Goal: Task Accomplishment & Management: Manage account settings

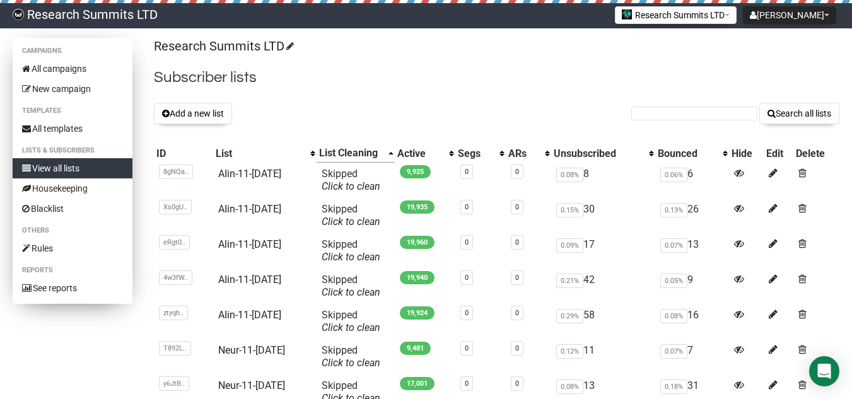
click at [64, 170] on link "View all lists" at bounding box center [73, 168] width 120 height 20
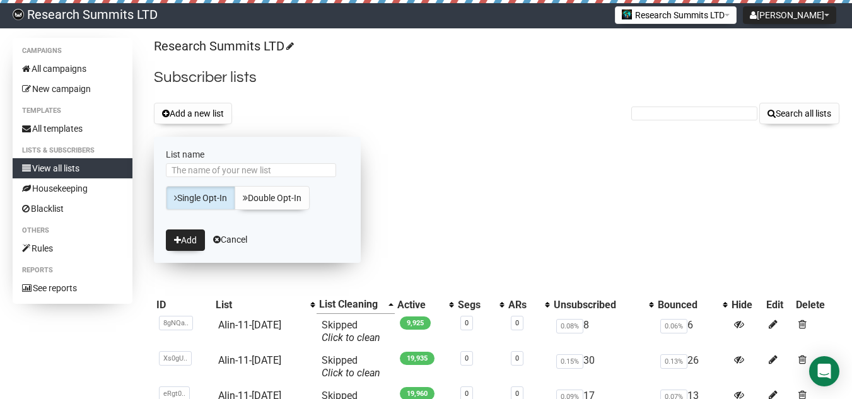
drag, startPoint x: 0, startPoint y: 0, endPoint x: 235, endPoint y: 169, distance: 289.2
click at [235, 169] on input "List name" at bounding box center [251, 170] width 170 height 14
type input "Neur-12-Sep"
click at [184, 237] on button "Add" at bounding box center [185, 240] width 39 height 21
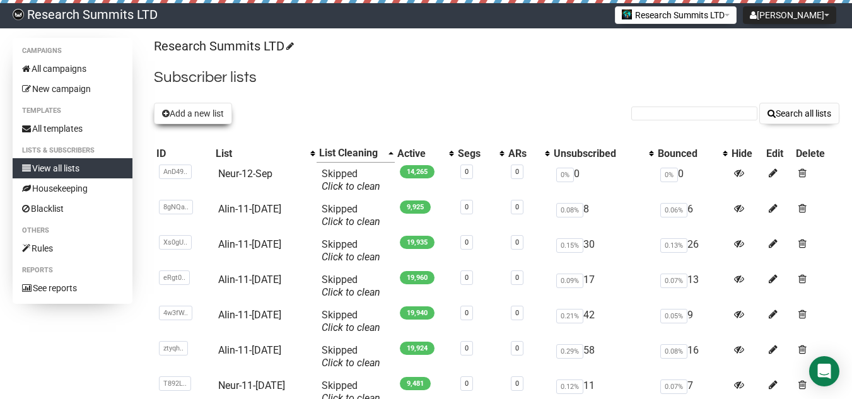
click at [181, 112] on button "Add a new list" at bounding box center [193, 113] width 78 height 21
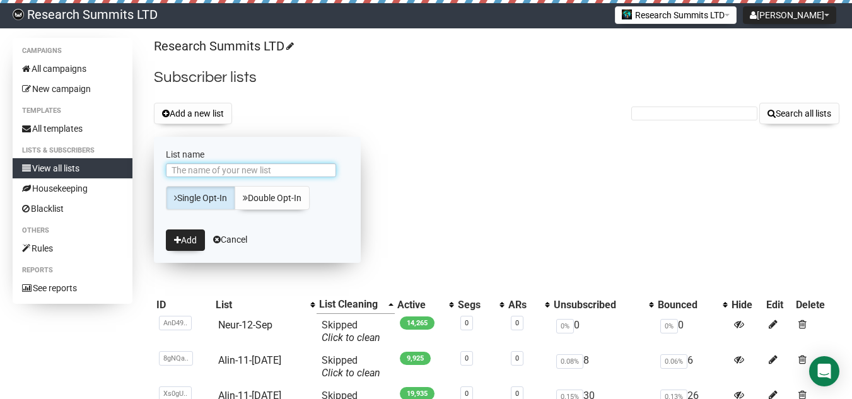
click at [250, 167] on input "List name" at bounding box center [251, 170] width 170 height 14
type input "Neur-12-[DATE]"
click at [193, 233] on button "Add" at bounding box center [185, 240] width 39 height 21
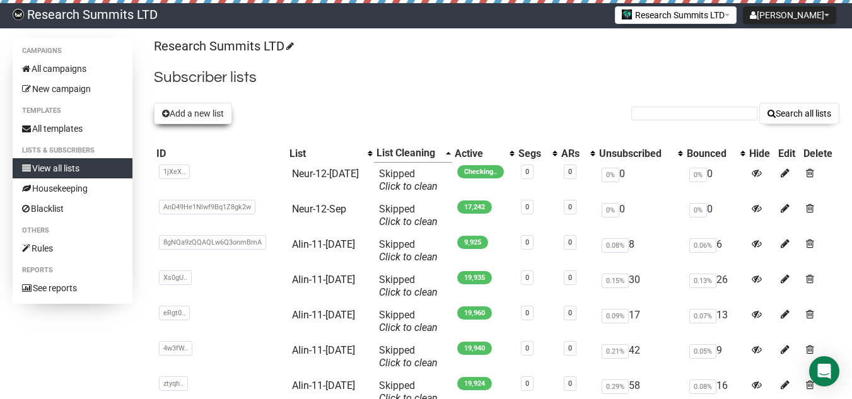
click at [202, 115] on button "Add a new list" at bounding box center [193, 113] width 78 height 21
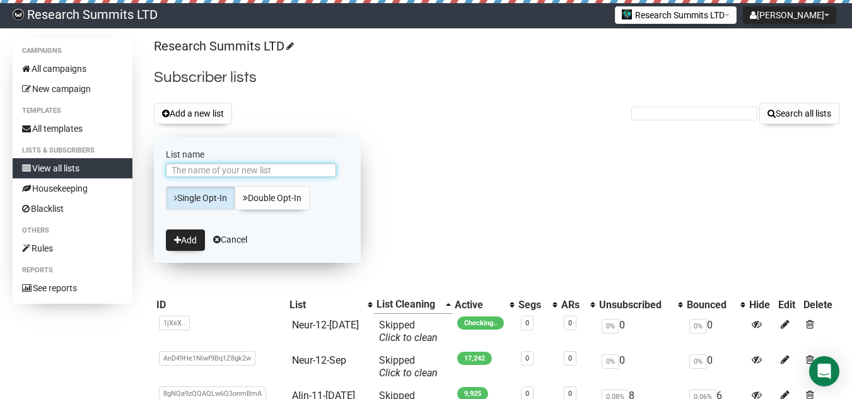
click at [238, 175] on input "List name" at bounding box center [251, 170] width 170 height 14
type input "Neur-12-Sep"
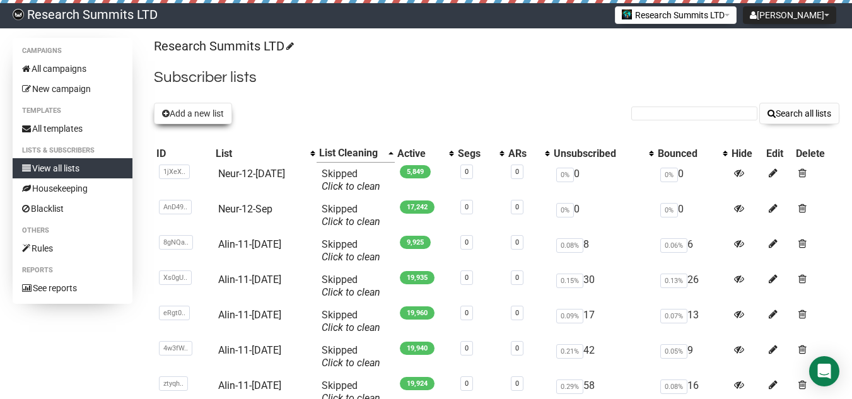
click at [206, 114] on button "Add a new list" at bounding box center [193, 113] width 78 height 21
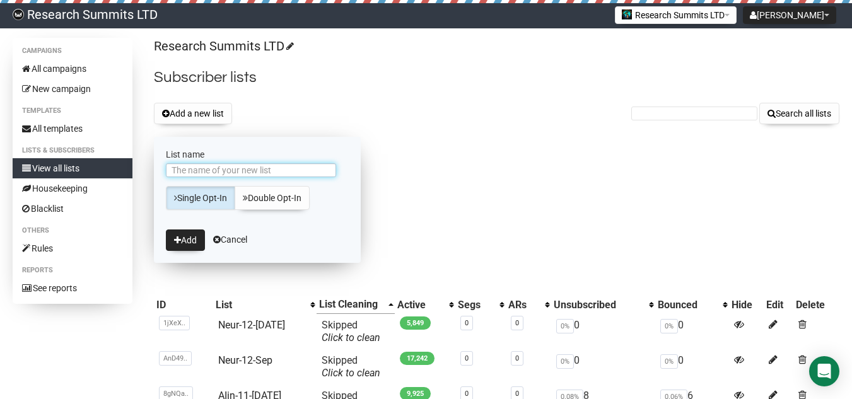
click at [211, 170] on input "List name" at bounding box center [251, 170] width 170 height 14
type input "Neur-12-[DATE]"
click at [187, 246] on button "Add" at bounding box center [185, 240] width 39 height 21
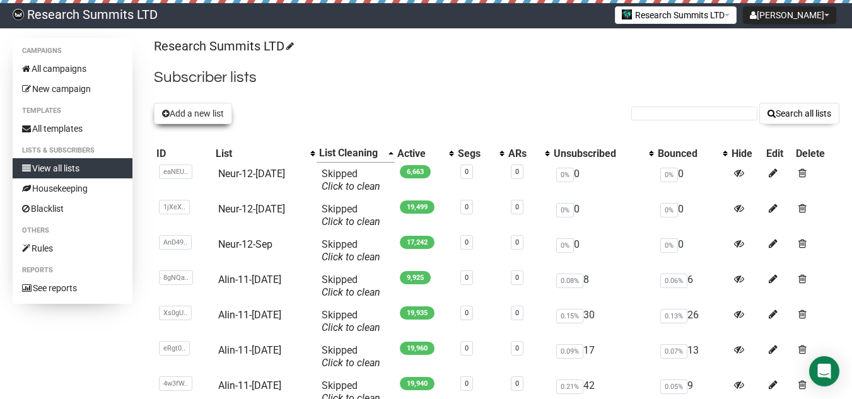
click at [210, 115] on button "Add a new list" at bounding box center [193, 113] width 78 height 21
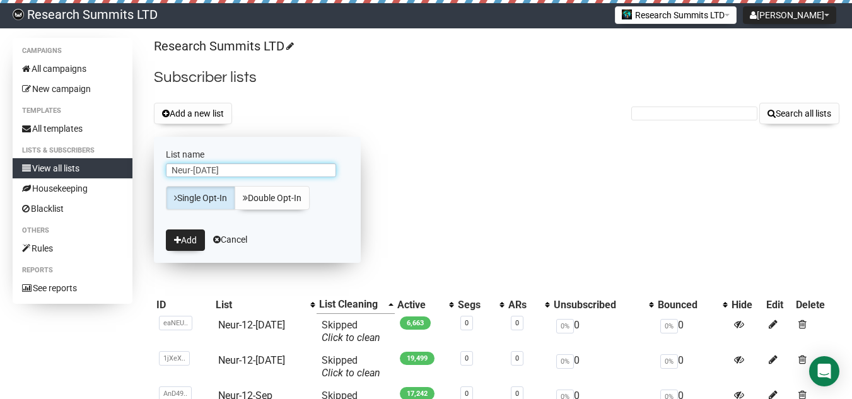
click at [194, 172] on input "Neur-Sep3" at bounding box center [251, 170] width 170 height 14
type input "Neur-12-[DATE]"
click at [200, 246] on button "Add" at bounding box center [185, 240] width 39 height 21
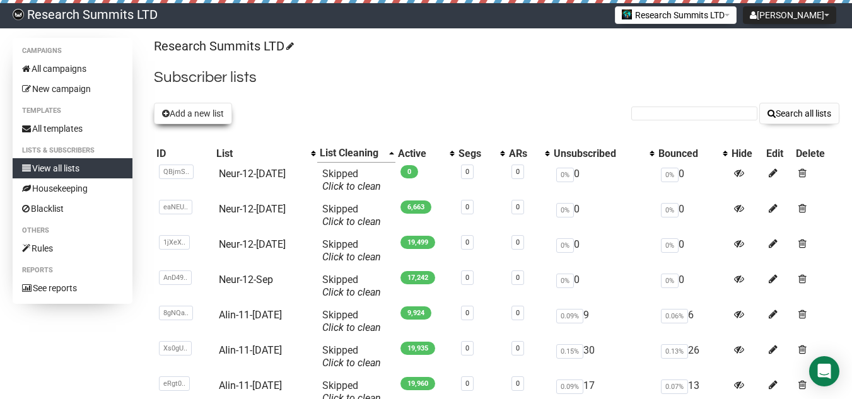
click at [213, 117] on button "Add a new list" at bounding box center [193, 113] width 78 height 21
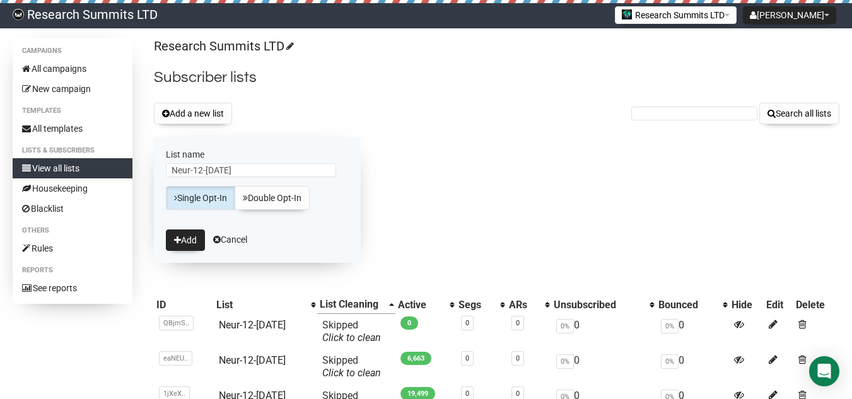
click at [507, 213] on div "Research Summits LTD Subscriber lists Add a new list Search all lists List name…" at bounding box center [497, 378] width 686 height 680
click at [257, 325] on link "Neur-12-[DATE]" at bounding box center [252, 325] width 67 height 12
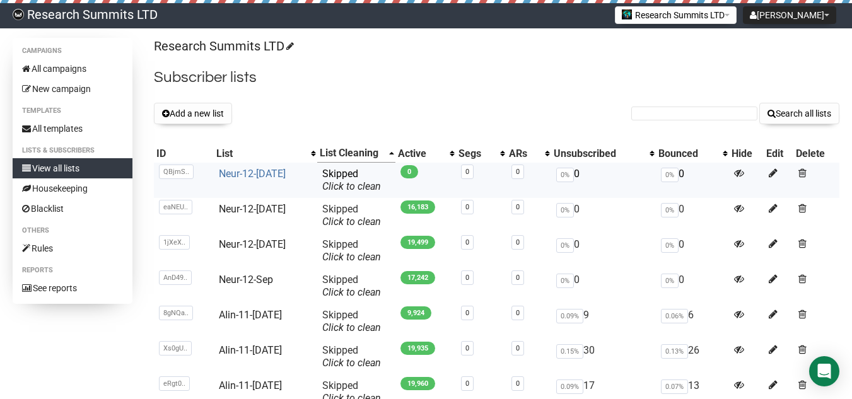
click at [259, 169] on link "Neur-12-[DATE]" at bounding box center [252, 174] width 67 height 12
click at [199, 108] on button "Add a new list" at bounding box center [193, 113] width 78 height 21
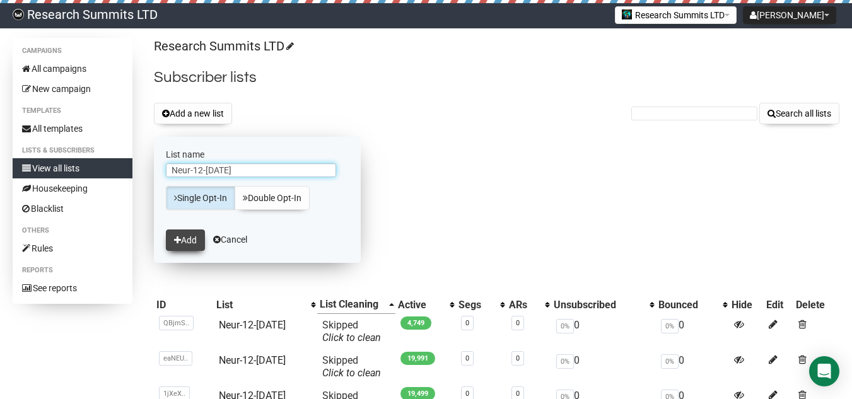
type input "Neur-12-Sep4"
click at [190, 240] on button "Add" at bounding box center [185, 240] width 39 height 21
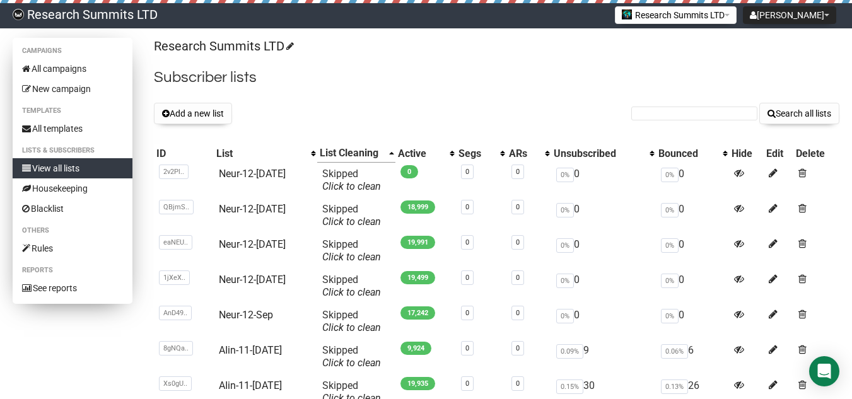
click at [115, 165] on link "View all lists" at bounding box center [73, 168] width 120 height 20
click at [69, 62] on link "All campaigns" at bounding box center [73, 69] width 120 height 20
